Goal: Information Seeking & Learning: Check status

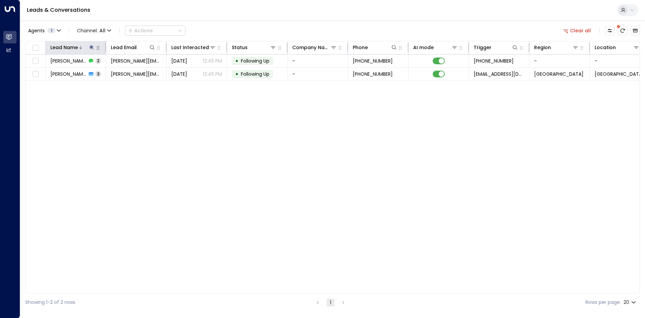
click at [93, 50] on button at bounding box center [91, 47] width 7 height 7
click at [136, 73] on icon "button" at bounding box center [133, 71] width 5 height 5
click at [100, 70] on input "text" at bounding box center [91, 72] width 93 height 12
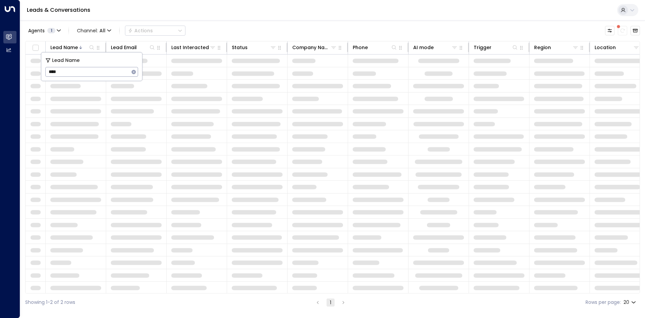
type input "*****"
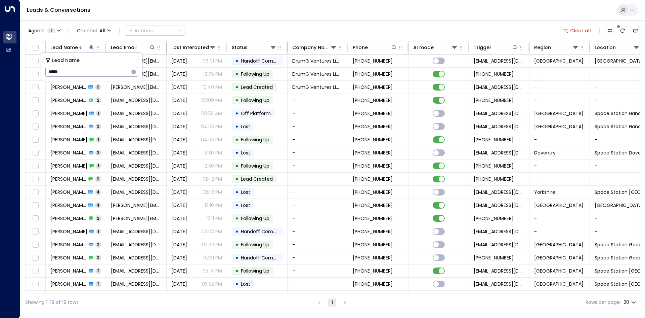
click at [225, 26] on div "Agents 1 Channel: All Actions Clear all" at bounding box center [332, 31] width 615 height 14
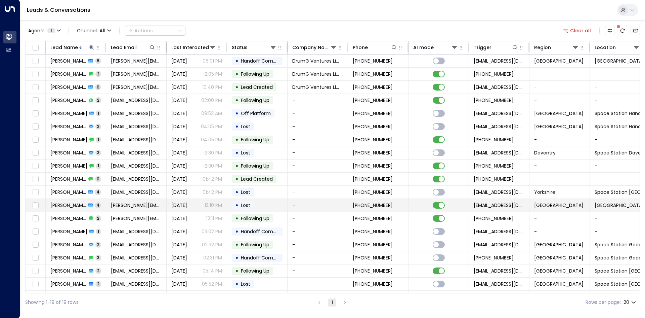
scroll to position [13, 0]
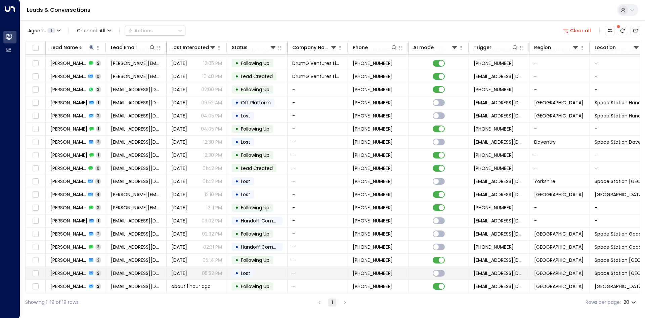
click at [160, 275] on td "[EMAIL_ADDRESS][DOMAIN_NAME]" at bounding box center [136, 273] width 61 height 13
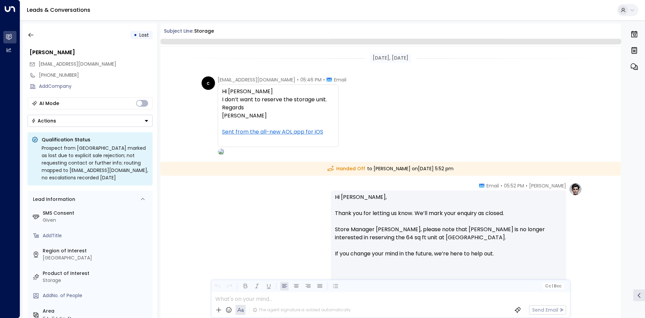
scroll to position [50, 0]
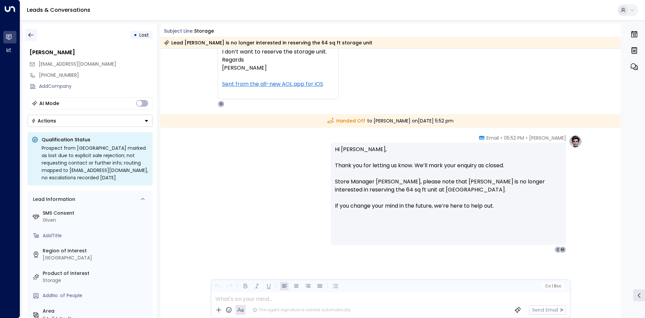
click at [34, 33] on icon "button" at bounding box center [31, 35] width 7 height 7
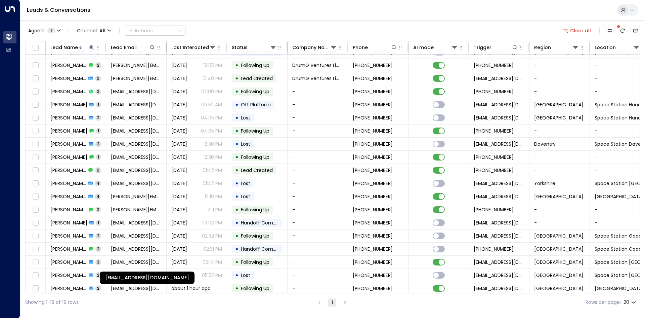
scroll to position [13, 0]
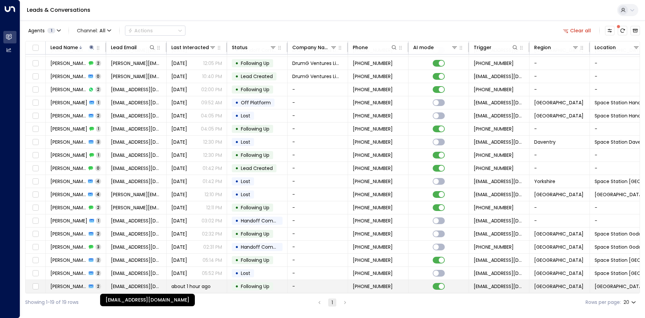
click at [136, 285] on span "[EMAIL_ADDRESS][DOMAIN_NAME]" at bounding box center [136, 286] width 51 height 7
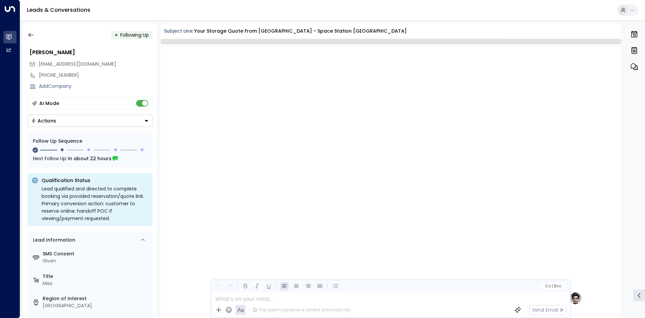
scroll to position [572, 0]
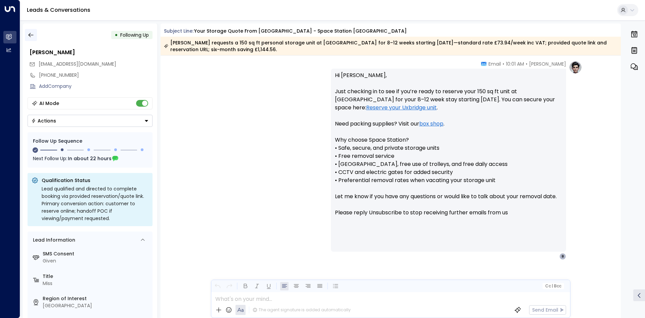
click at [33, 32] on icon "button" at bounding box center [31, 35] width 7 height 7
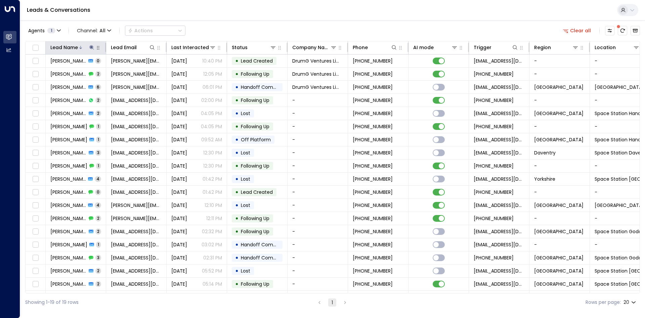
drag, startPoint x: 90, startPoint y: 46, endPoint x: 93, endPoint y: 49, distance: 4.0
click at [90, 46] on icon at bounding box center [91, 47] width 5 height 5
click at [133, 73] on icon "button" at bounding box center [134, 72] width 4 height 4
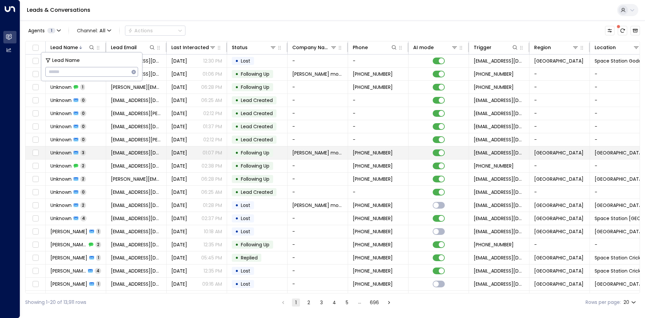
type input "*******"
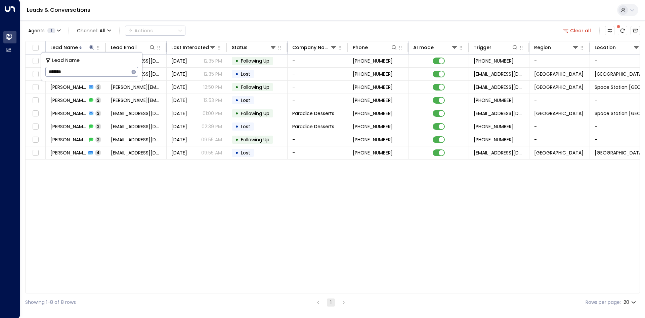
click at [244, 23] on div "Agents 1 Channel: All Actions Clear all Lead Name Lead Email Last Interacted St…" at bounding box center [332, 165] width 615 height 291
click at [132, 228] on div "Lead Name Lead Email Last Interacted Status Company Name Phone AI mode Trigger …" at bounding box center [332, 167] width 615 height 252
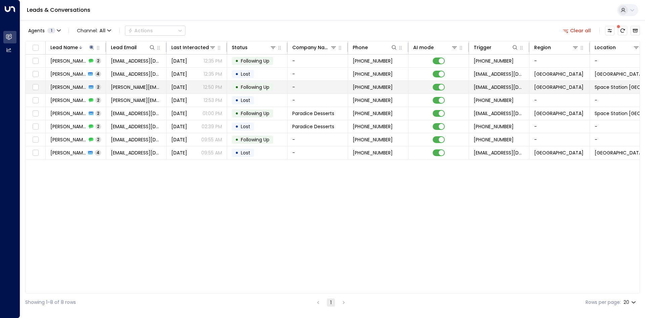
click at [143, 90] on td "[PERSON_NAME][EMAIL_ADDRESS][DOMAIN_NAME]" at bounding box center [136, 87] width 61 height 13
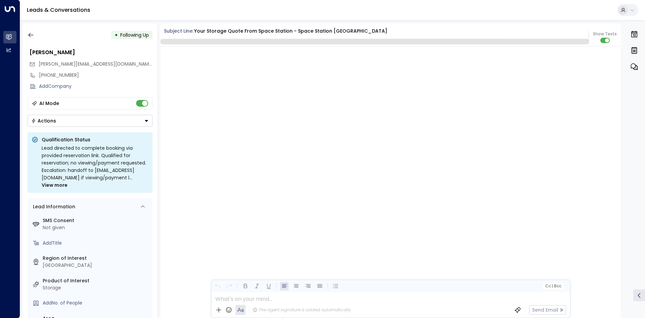
scroll to position [759, 0]
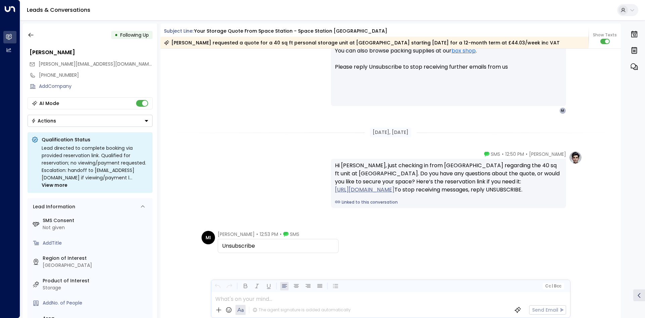
click at [280, 141] on div "[DATE], [DATE]" at bounding box center [391, 132] width 461 height 23
click at [32, 36] on icon "button" at bounding box center [31, 35] width 7 height 7
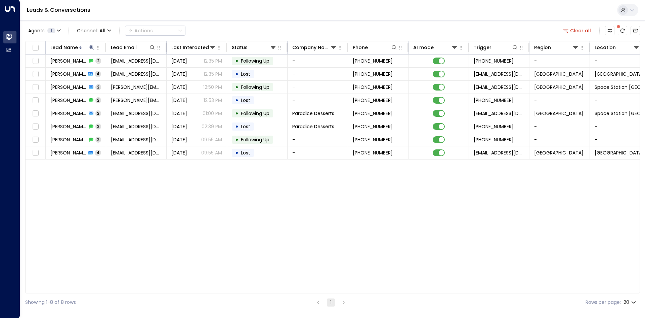
click at [82, 223] on div "Lead Name Lead Email Last Interacted Status Company Name Phone AI mode Trigger …" at bounding box center [332, 167] width 615 height 252
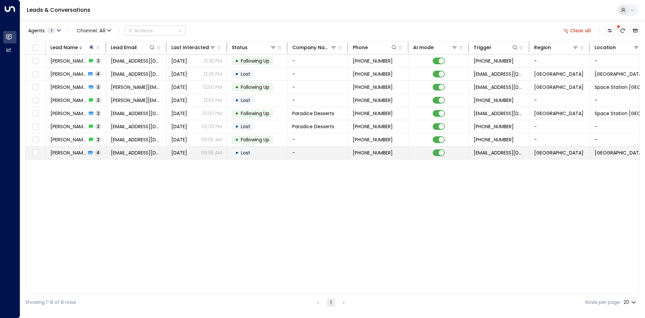
click at [131, 151] on span "[EMAIL_ADDRESS][DOMAIN_NAME]" at bounding box center [136, 152] width 51 height 7
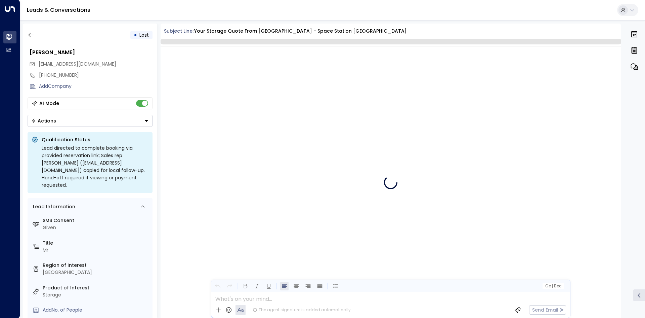
scroll to position [1407, 0]
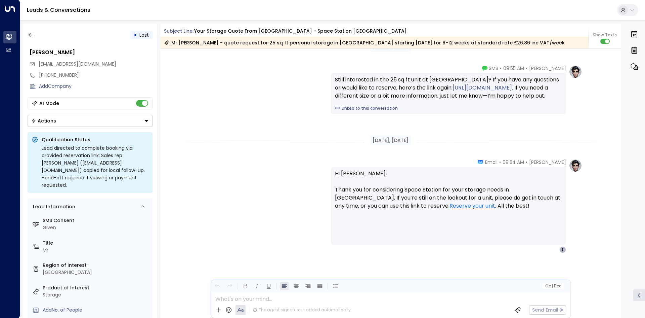
click at [281, 190] on div "[PERSON_NAME] • 09:54 AM • Email Hi [PERSON_NAME], Thank you for considering Sp…" at bounding box center [390, 206] width 383 height 94
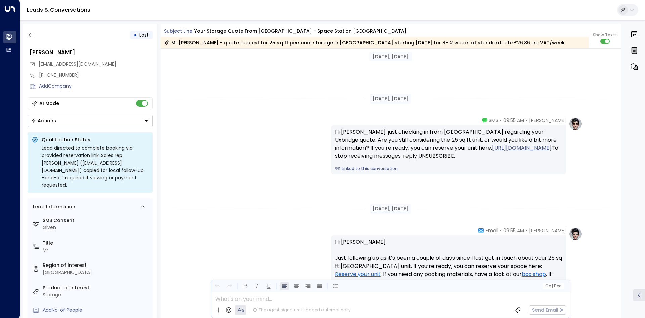
scroll to position [711, 0]
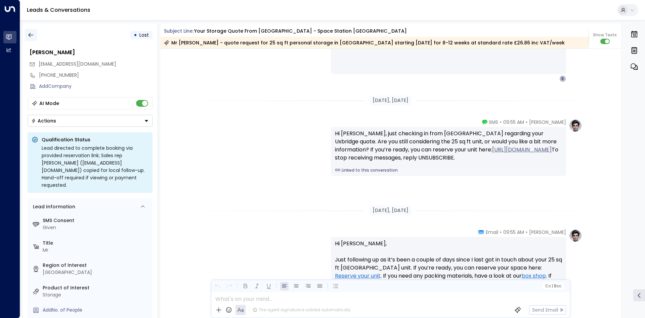
click at [31, 35] on icon "button" at bounding box center [30, 35] width 5 height 4
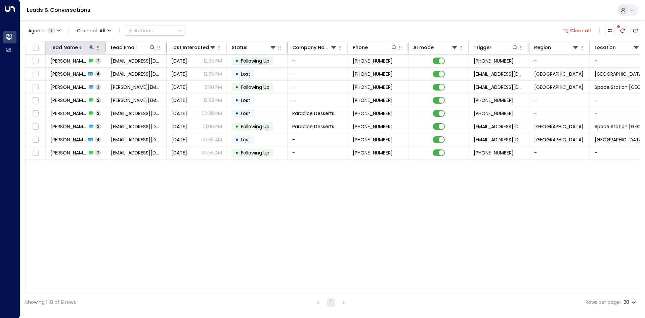
click at [91, 47] on icon at bounding box center [91, 47] width 4 height 4
click at [131, 73] on icon "button" at bounding box center [133, 71] width 5 height 5
click at [96, 71] on input "text" at bounding box center [91, 72] width 93 height 12
type input "******"
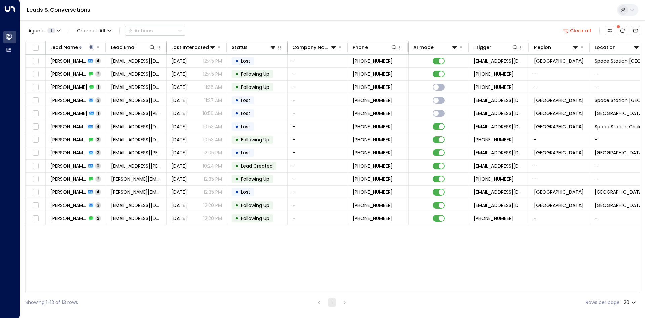
click at [140, 229] on div "Lead Name Lead Email Last Interacted Status Company Name Phone AI mode Trigger …" at bounding box center [332, 167] width 615 height 252
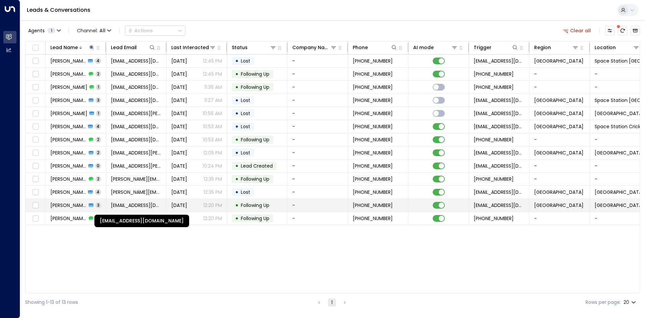
click at [141, 203] on span "[EMAIL_ADDRESS][DOMAIN_NAME]" at bounding box center [136, 205] width 51 height 7
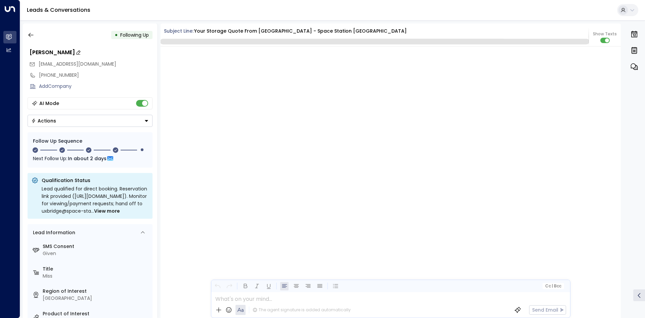
scroll to position [1115, 0]
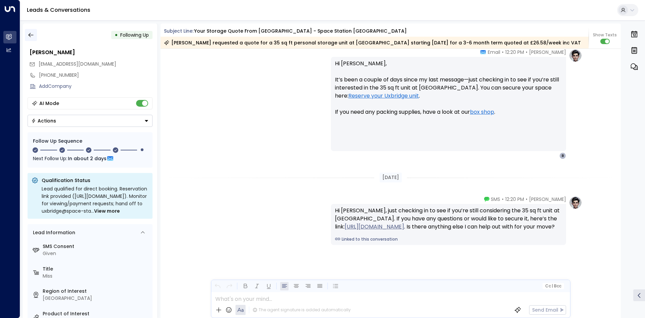
click at [32, 35] on icon "button" at bounding box center [30, 35] width 5 height 4
